Goal: Transaction & Acquisition: Purchase product/service

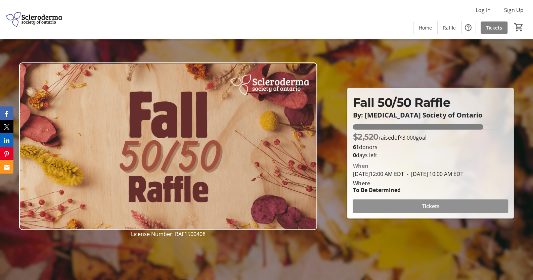
click at [435, 210] on span "Tickets" at bounding box center [431, 206] width 18 height 8
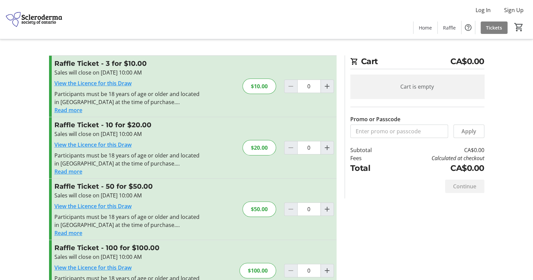
scroll to position [34, 0]
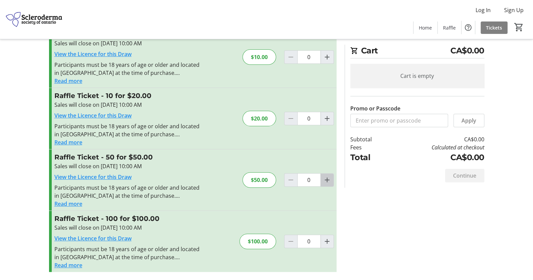
click at [324, 184] on mat-icon "Increment by one" at bounding box center [327, 180] width 8 height 8
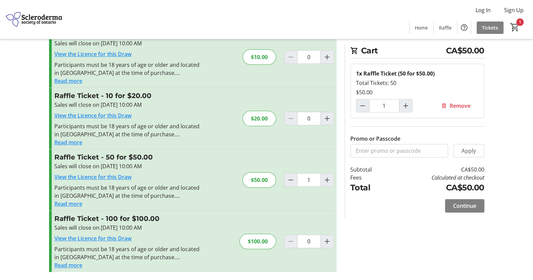
scroll to position [96, 0]
click at [293, 176] on mat-icon "Decrement by one" at bounding box center [291, 180] width 8 height 8
type input "0"
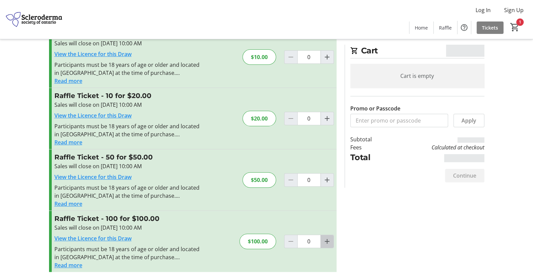
click at [323, 237] on mat-icon "Increment by one" at bounding box center [327, 241] width 8 height 8
type input "1"
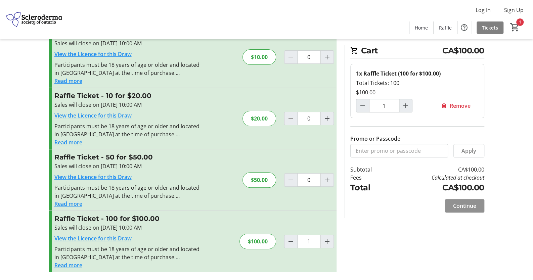
click at [453, 210] on span "Continue" at bounding box center [464, 206] width 23 height 8
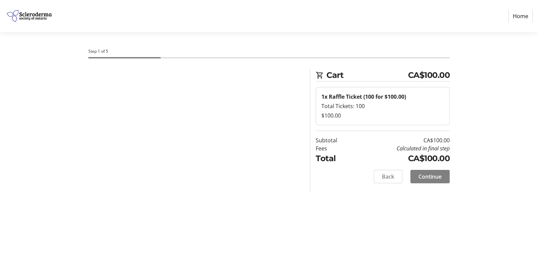
select select "CA"
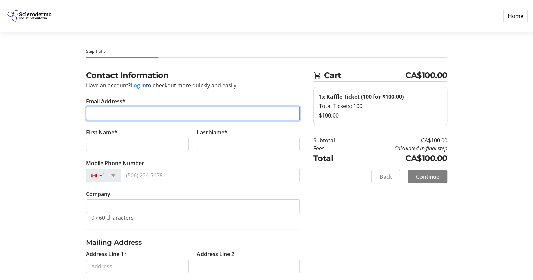
click at [167, 120] on input "Email Address*" at bounding box center [193, 113] width 214 height 13
type input "[EMAIL_ADDRESS][DOMAIN_NAME]"
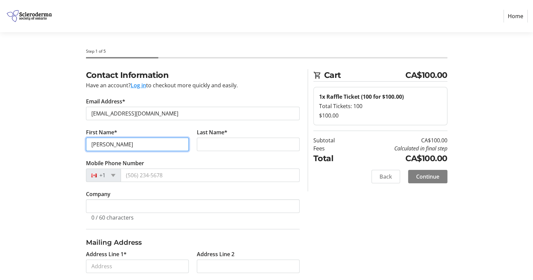
type input "[PERSON_NAME]"
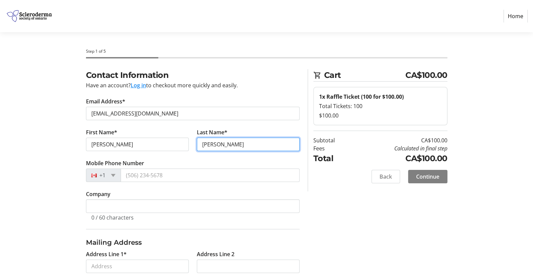
type input "[PERSON_NAME]"
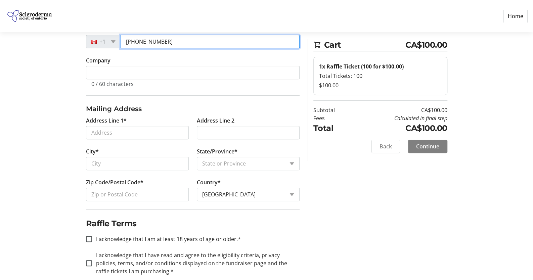
scroll to position [134, 0]
type input "[PHONE_NUMBER]"
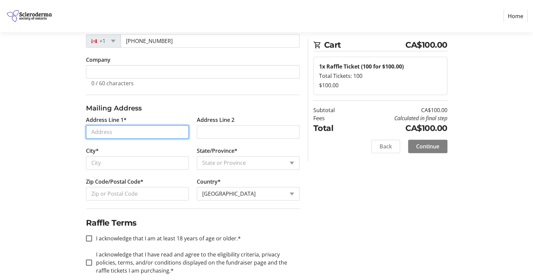
click at [128, 139] on input "Address Line 1*" at bounding box center [137, 131] width 103 height 13
type input "5702 10 Line"
type input "[PERSON_NAME]"
select select "ON"
type input "N0B 1T0"
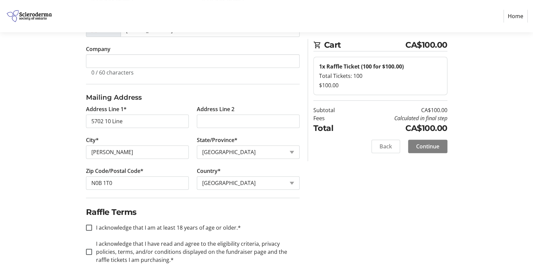
scroll to position [244, 0]
click at [85, 220] on div at bounding box center [89, 228] width 16 height 16
checkbox input "true"
click at [87, 249] on input "I acknowledge that I have read and agree to the eligibility criteria, privacy p…" at bounding box center [89, 252] width 6 height 6
checkbox input "true"
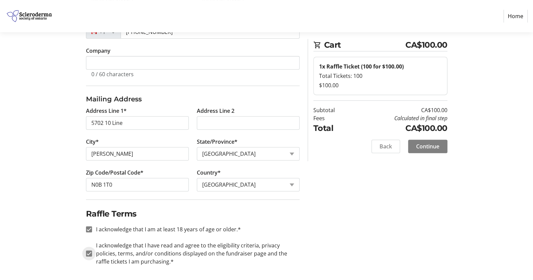
scroll to position [143, 0]
click at [423, 150] on span "Continue" at bounding box center [427, 146] width 23 height 8
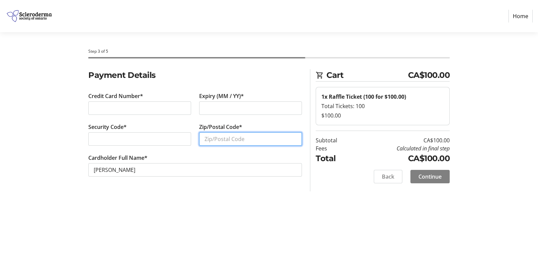
click at [213, 146] on input "Zip/Postal Code*" at bounding box center [250, 138] width 103 height 13
type input "N0B 1T0"
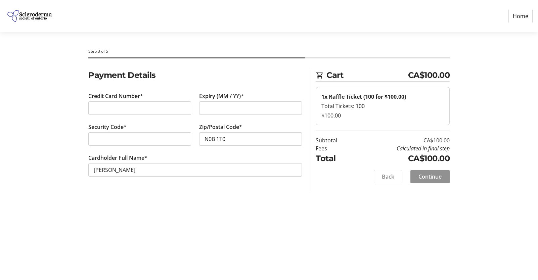
click at [431, 181] on span "Continue" at bounding box center [430, 177] width 23 height 8
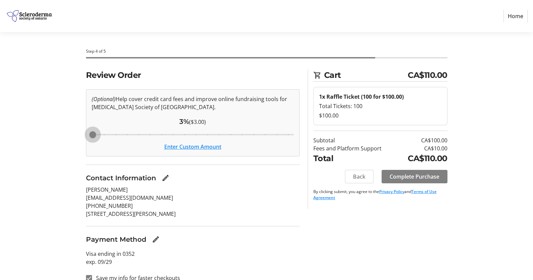
drag, startPoint x: 176, startPoint y: 159, endPoint x: 54, endPoint y: 157, distance: 121.9
click at [85, 142] on input "Cover fees percentage" at bounding box center [193, 134] width 216 height 15
drag, startPoint x: 96, startPoint y: 159, endPoint x: 210, endPoint y: 157, distance: 114.2
type input "13"
click at [210, 142] on input "Cover fees percentage" at bounding box center [193, 134] width 216 height 15
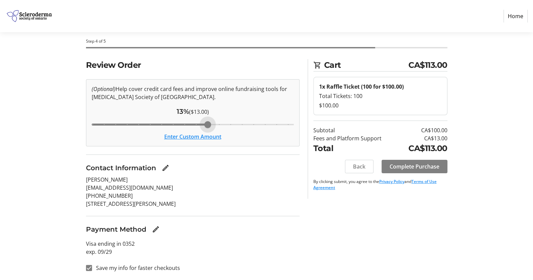
scroll to position [71, 0]
click at [89, 265] on input "Save my info for faster checkouts" at bounding box center [89, 268] width 6 height 6
checkbox input "false"
click at [408, 171] on span "Complete Purchase" at bounding box center [415, 167] width 50 height 8
